Goal: Navigation & Orientation: Find specific page/section

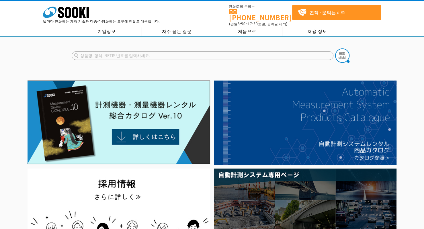
click at [106, 29] on font "기업정보" at bounding box center [107, 31] width 18 height 6
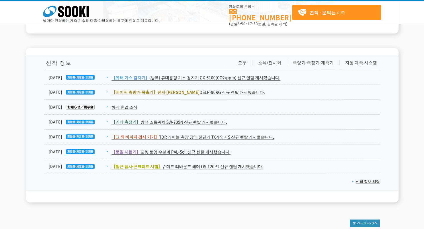
scroll to position [972, 0]
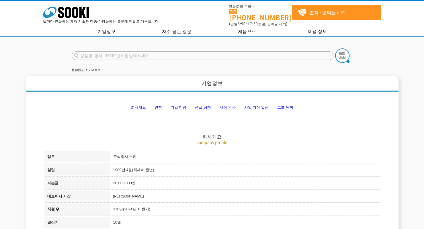
click at [282, 105] on font "그룹 목록" at bounding box center [285, 107] width 16 height 4
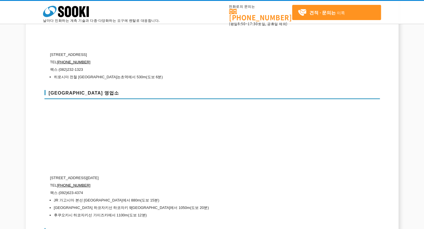
scroll to position [2008, 0]
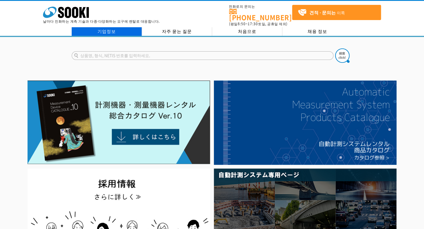
click at [110, 31] on link "기업정보" at bounding box center [107, 31] width 70 height 9
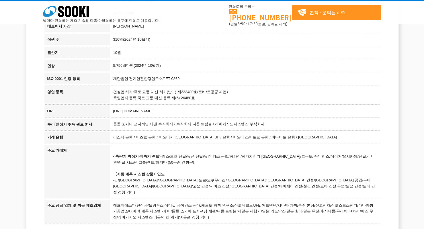
scroll to position [172, 0]
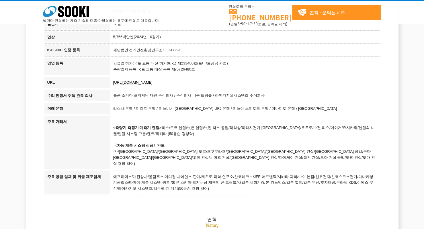
drag, startPoint x: 207, startPoint y: 144, endPoint x: 43, endPoint y: 152, distance: 164.0
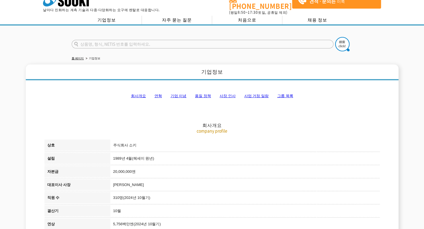
scroll to position [0, 0]
